Goal: Unclear: Browse casually

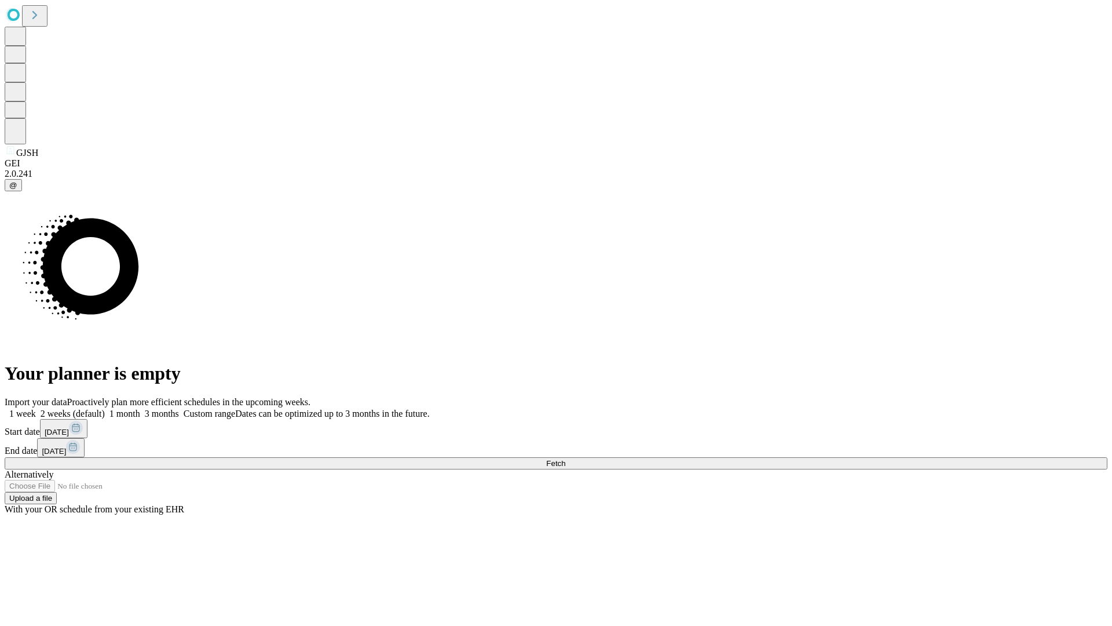
click at [565, 459] on span "Fetch" at bounding box center [555, 463] width 19 height 9
